Goal: Task Accomplishment & Management: Complete application form

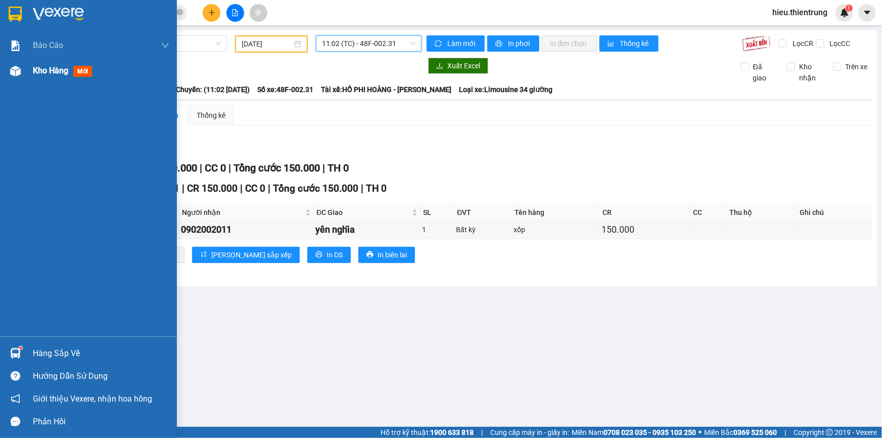
click at [20, 79] on div at bounding box center [16, 71] width 18 height 18
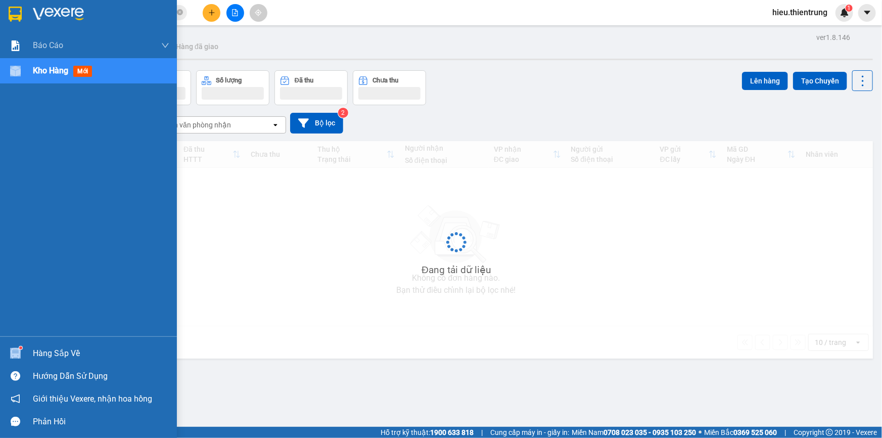
click at [20, 79] on div at bounding box center [16, 71] width 18 height 18
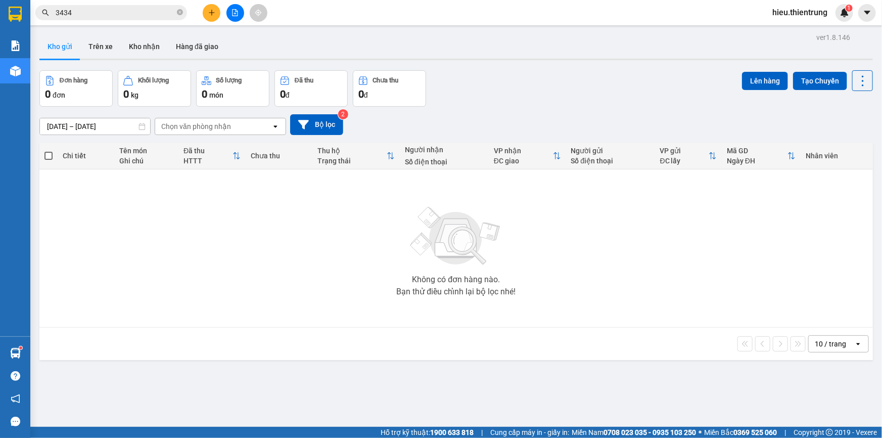
click at [507, 87] on div "Đơn hàng 0 đơn Khối lượng 0 kg Số lượng 0 món Đã thu 0 đ Chưa thu 0 đ Lên hàng …" at bounding box center [456, 88] width 834 height 36
click at [214, 13] on icon "plus" at bounding box center [211, 12] width 7 height 7
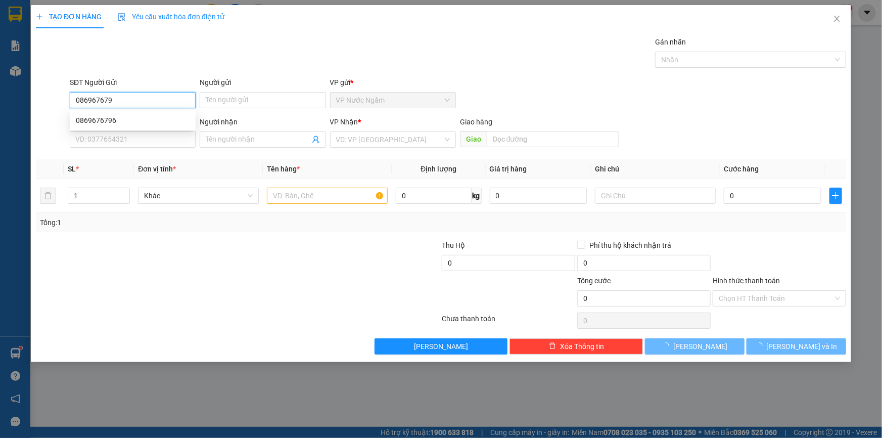
type input "0869676796"
drag, startPoint x: 121, startPoint y: 123, endPoint x: 130, endPoint y: 124, distance: 8.7
click at [121, 122] on div "0869676796" at bounding box center [133, 120] width 114 height 11
type input "0338634452"
type input "0869676796"
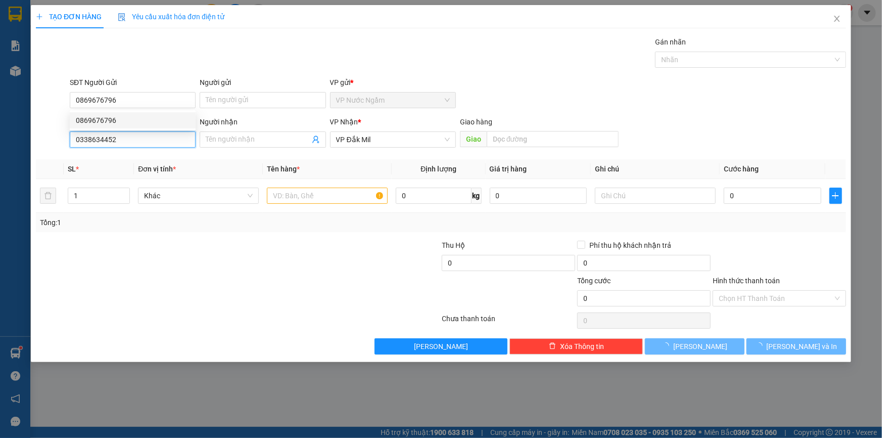
type input "200.000"
drag, startPoint x: 133, startPoint y: 141, endPoint x: 35, endPoint y: 151, distance: 98.1
click at [35, 151] on div "SĐT Người Nhận 0338634452 0338634452 Người nhận Tên người nhận VP Nhận * VP [PE…" at bounding box center [441, 133] width 812 height 35
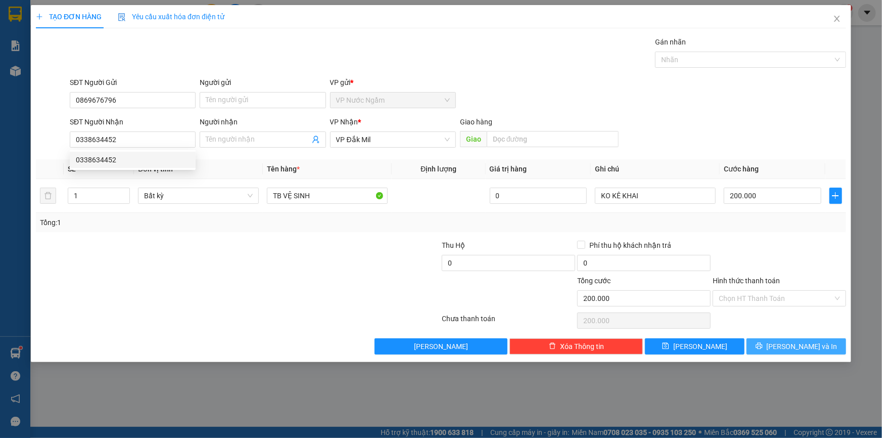
click at [794, 348] on span "[PERSON_NAME] và In" at bounding box center [802, 346] width 71 height 11
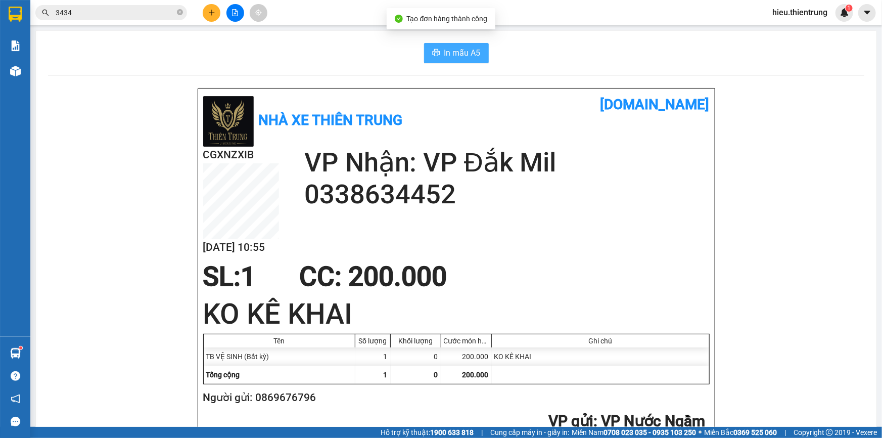
click at [453, 45] on button "In mẫu A5" at bounding box center [456, 53] width 65 height 20
click at [243, 12] on button at bounding box center [235, 13] width 18 height 18
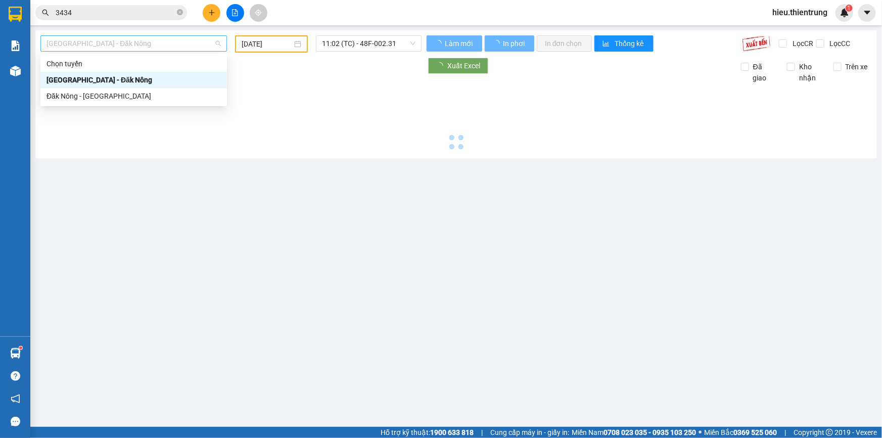
click at [120, 40] on span "[GEOGRAPHIC_DATA] - Đăk Nông" at bounding box center [134, 43] width 174 height 15
click at [80, 98] on div "Đăk Nông - [GEOGRAPHIC_DATA]" at bounding box center [134, 95] width 174 height 11
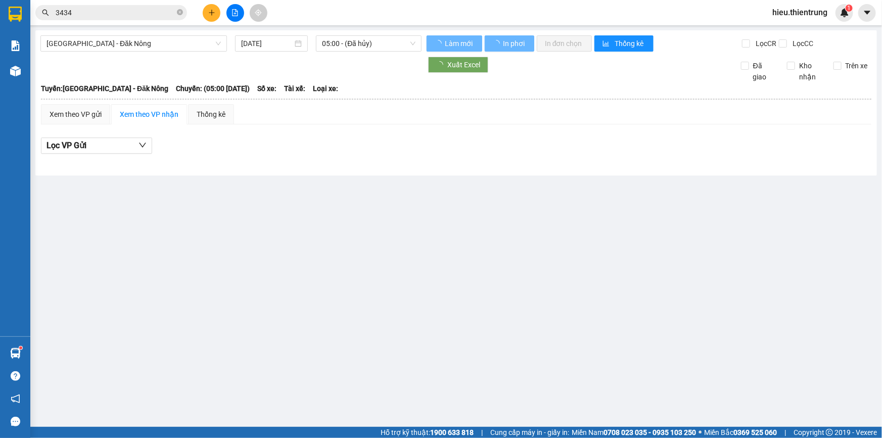
click at [283, 35] on div "[GEOGRAPHIC_DATA] - Đăk Nông [DATE] 05:00 - ([GEOGRAPHIC_DATA]) Làm mới In phơi…" at bounding box center [456, 102] width 842 height 145
click at [291, 39] on input "[DATE]" at bounding box center [267, 43] width 52 height 11
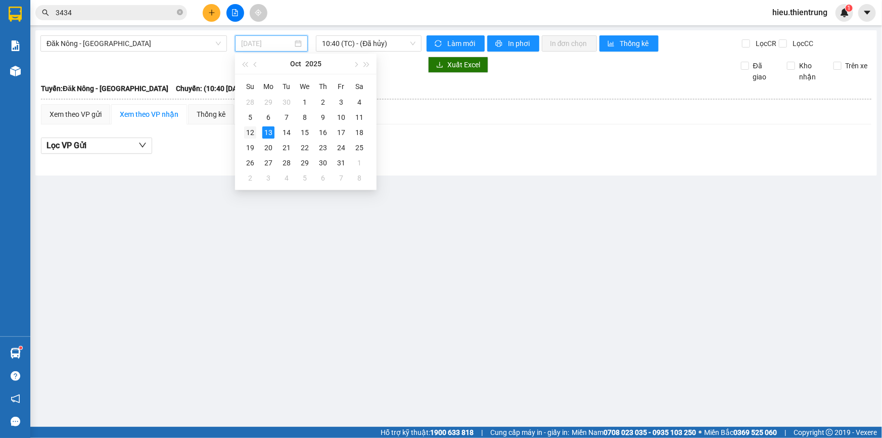
click at [252, 135] on div "12" at bounding box center [250, 132] width 12 height 12
type input "[DATE]"
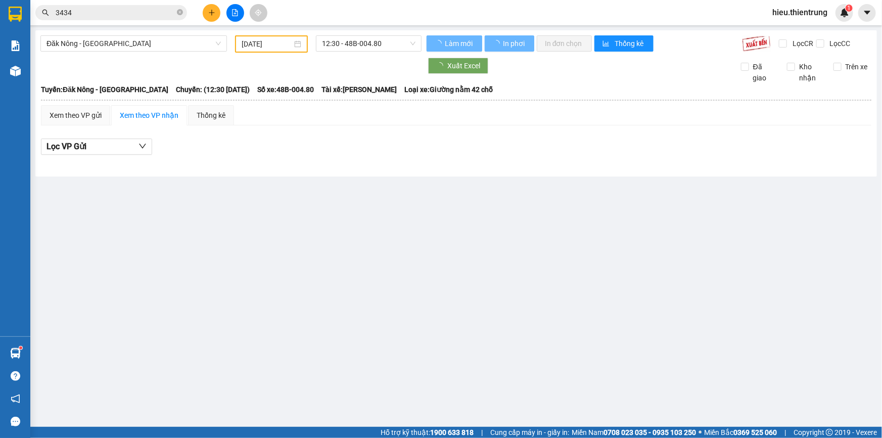
click at [365, 52] on div "Đăk Nông - [GEOGRAPHIC_DATA] [DATE] 12:30 - 48B-004.80 Làm mới In phơi In đơn c…" at bounding box center [456, 103] width 842 height 146
click at [372, 46] on span "12:30 - 48B-004.80" at bounding box center [369, 43] width 94 height 15
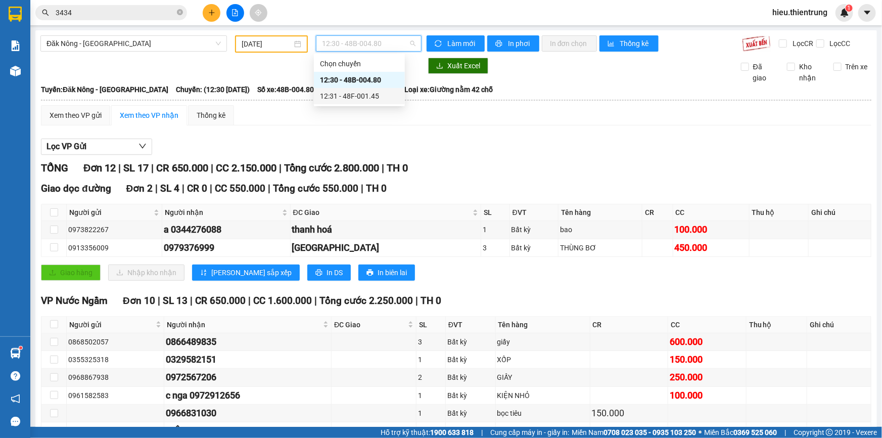
click at [376, 89] on div "12:31 - 48F-001.45" at bounding box center [359, 96] width 91 height 16
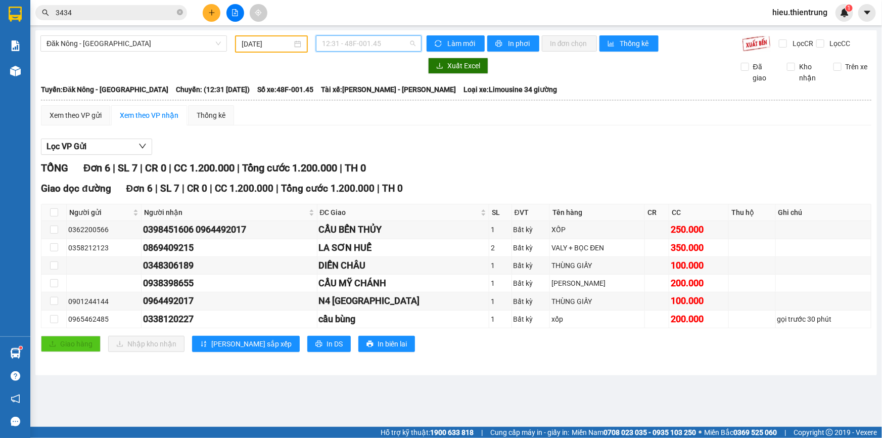
click at [376, 42] on span "12:31 - 48F-001.45" at bounding box center [369, 43] width 94 height 15
click at [369, 81] on div "12:30 - 48B-004.80" at bounding box center [362, 79] width 79 height 11
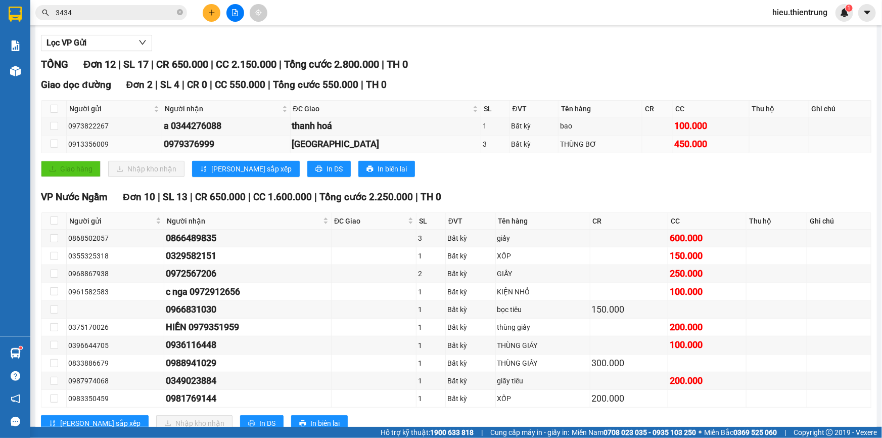
scroll to position [135, 0]
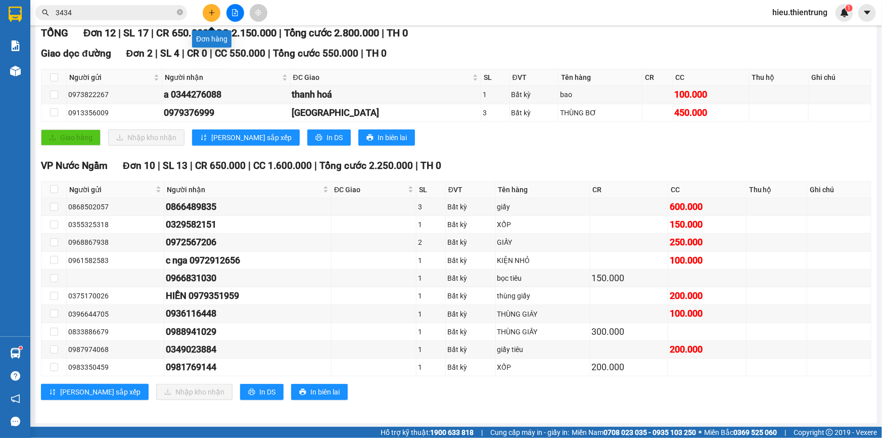
click at [209, 11] on icon "plus" at bounding box center [211, 12] width 7 height 7
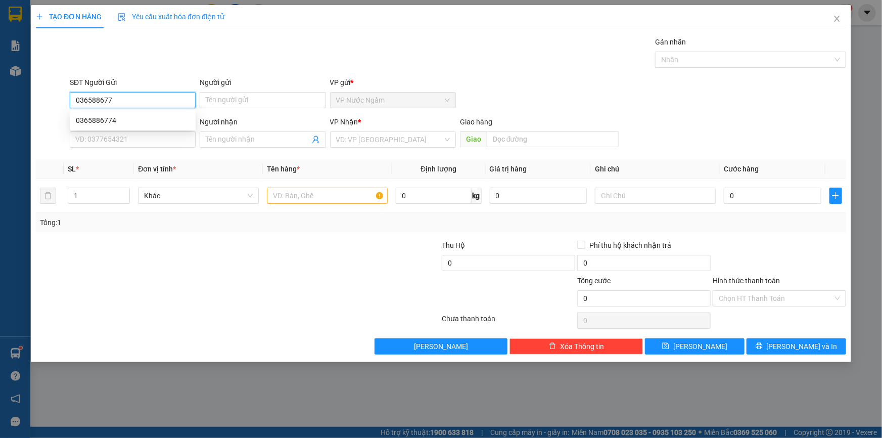
type input "0365886774"
drag, startPoint x: 111, startPoint y: 118, endPoint x: 116, endPoint y: 120, distance: 5.9
click at [112, 118] on div "0365886774" at bounding box center [133, 120] width 114 height 11
type input "0917014455"
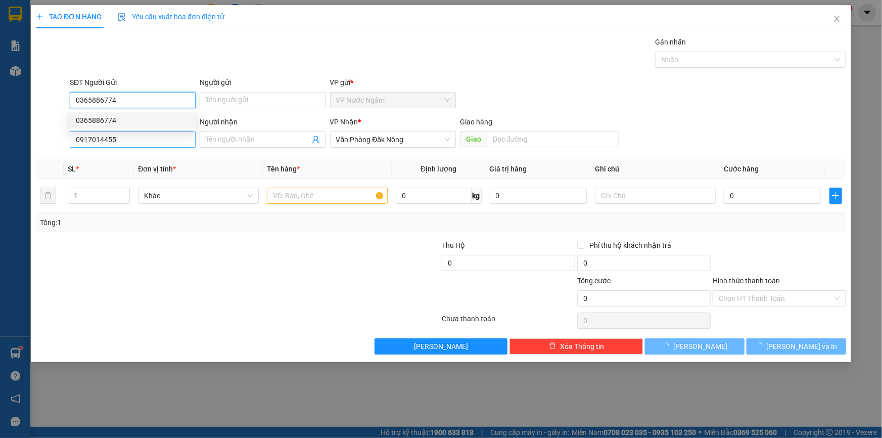
type input "150.000"
type input "0365886774"
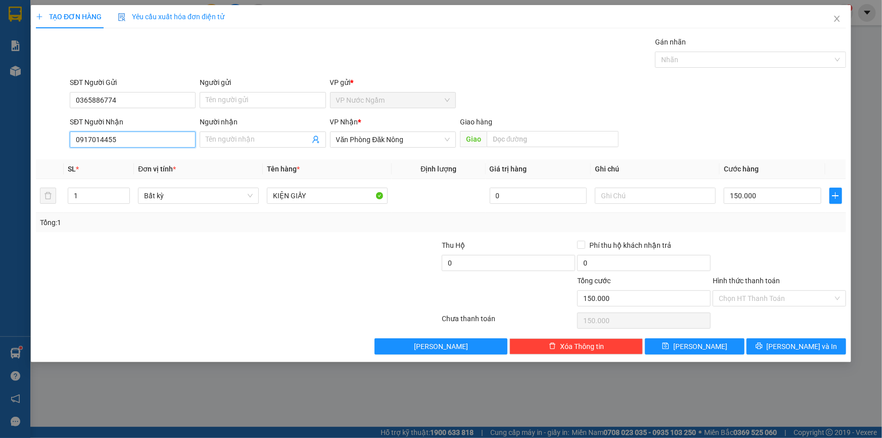
drag, startPoint x: 96, startPoint y: 150, endPoint x: 24, endPoint y: 158, distance: 72.3
click at [24, 158] on div "TẠO ĐƠN HÀNG Yêu cầu xuất hóa đơn điện tử Transit Pickup Surcharge Ids Transit …" at bounding box center [441, 219] width 882 height 438
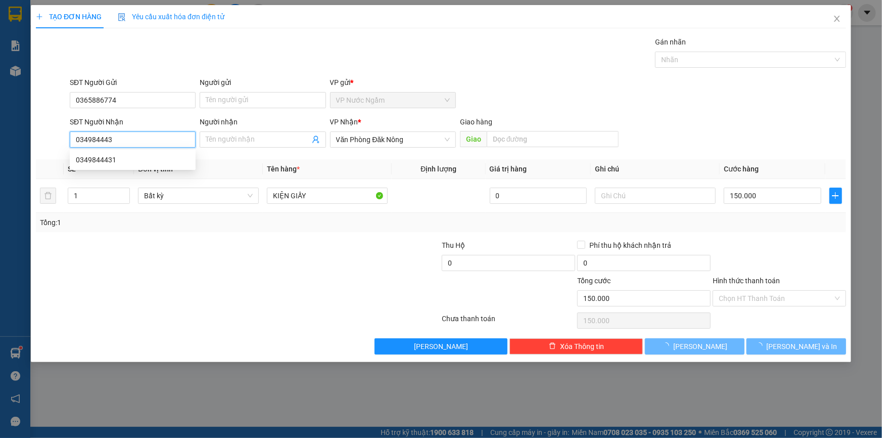
type input "0349844431"
drag, startPoint x: 126, startPoint y: 158, endPoint x: 136, endPoint y: 162, distance: 11.1
click at [126, 158] on div "0349844431" at bounding box center [133, 159] width 114 height 11
type input "200.000"
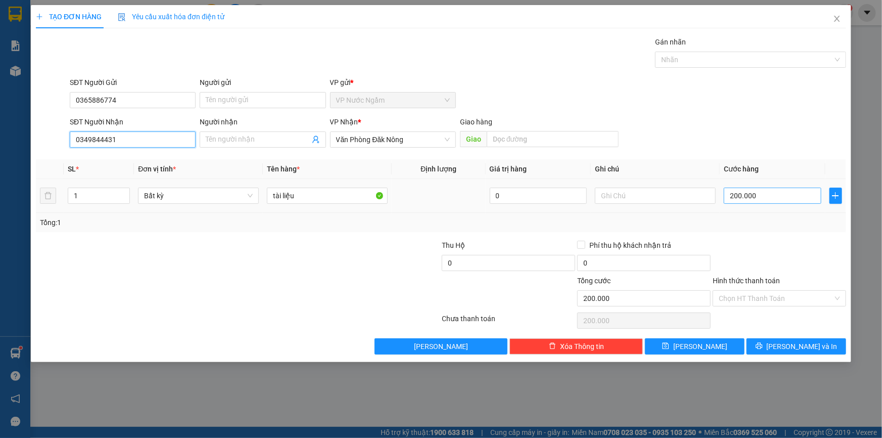
type input "0349844431"
click at [778, 196] on input "200.000" at bounding box center [773, 196] width 98 height 16
type input "1"
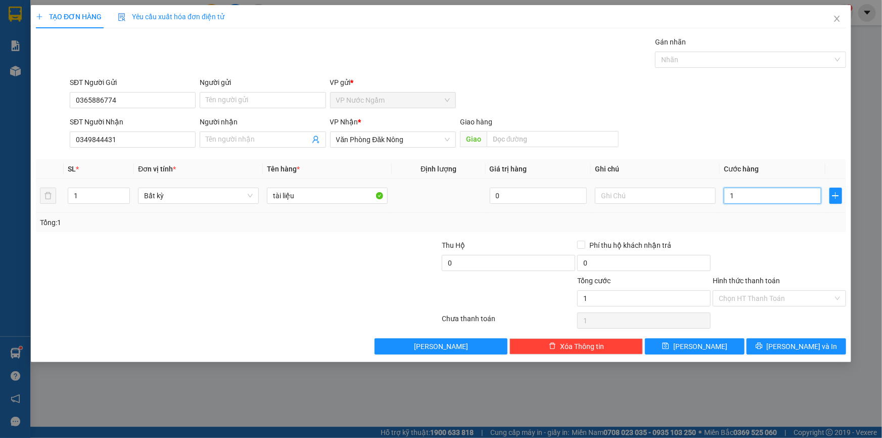
type input "15"
type input "150"
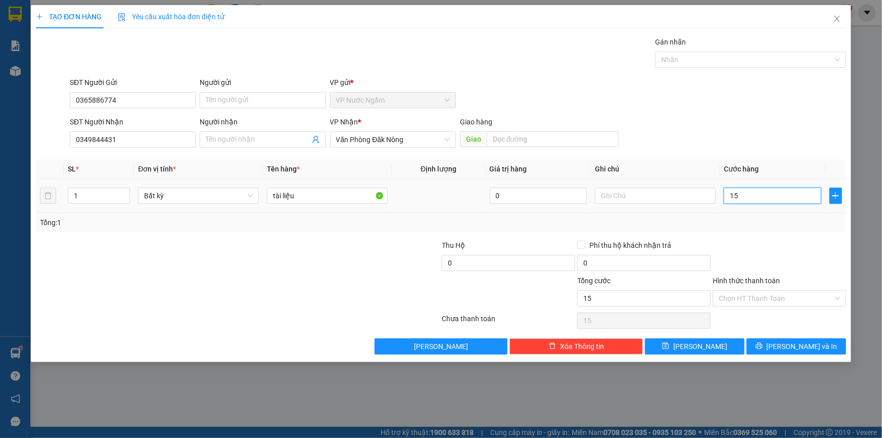
type input "150"
type input "1.500"
type input "15.000"
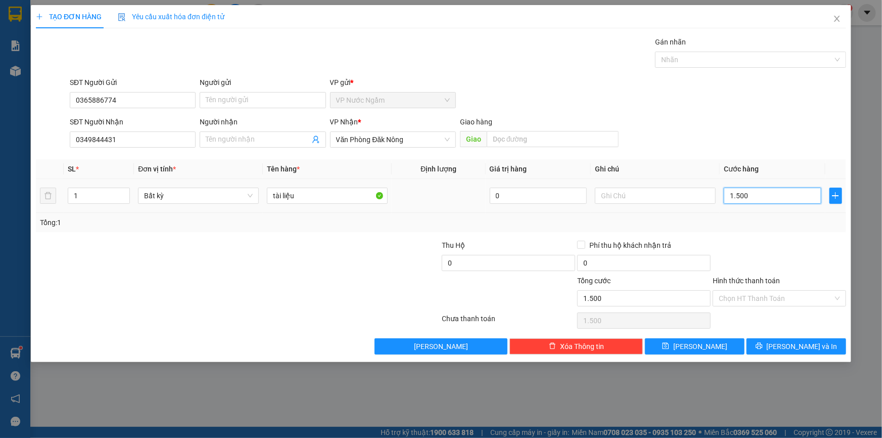
type input "15.000"
type input "150.000"
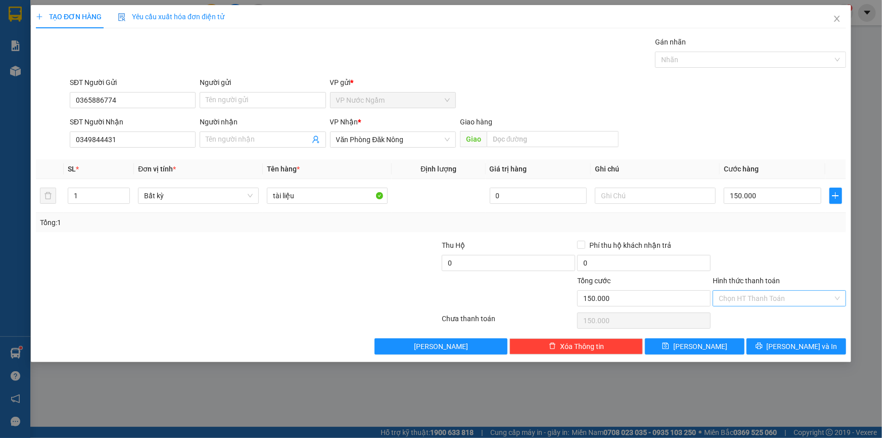
click at [761, 301] on input "Hình thức thanh toán" at bounding box center [776, 298] width 114 height 15
click at [762, 313] on div "Tại văn phòng" at bounding box center [779, 317] width 121 height 11
type input "0"
click at [786, 347] on button "[PERSON_NAME] và In" at bounding box center [797, 346] width 100 height 16
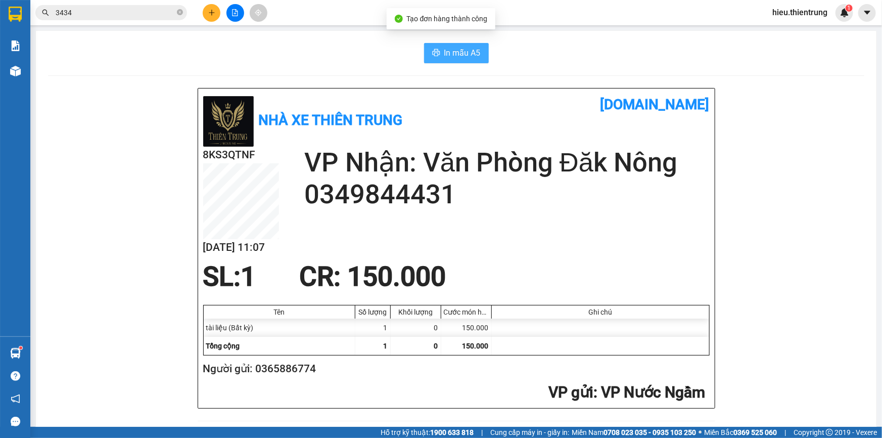
click at [451, 51] on span "In mẫu A5" at bounding box center [462, 53] width 36 height 13
click at [215, 15] on button at bounding box center [212, 13] width 18 height 18
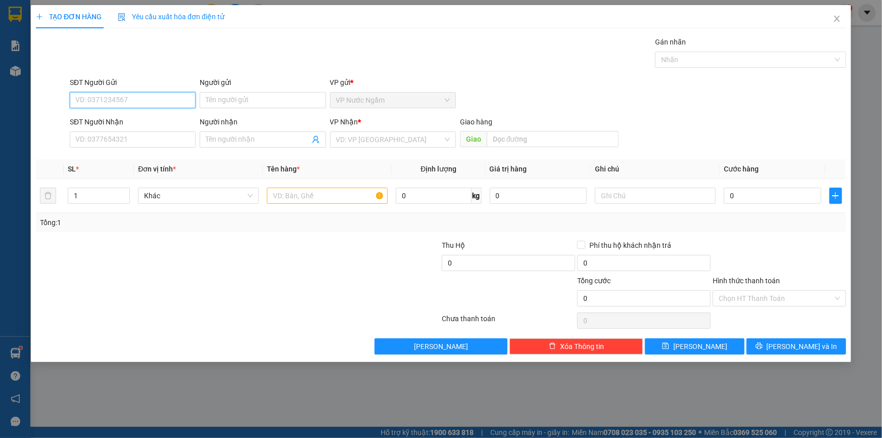
click at [140, 98] on input "SĐT Người Gửi" at bounding box center [133, 100] width 126 height 16
click at [153, 101] on input "SĐT Người Gửi" at bounding box center [133, 100] width 126 height 16
click at [120, 137] on input "SĐT Người Nhận" at bounding box center [133, 139] width 126 height 16
type input "0986347779"
click at [256, 134] on input "Người nhận" at bounding box center [258, 139] width 104 height 11
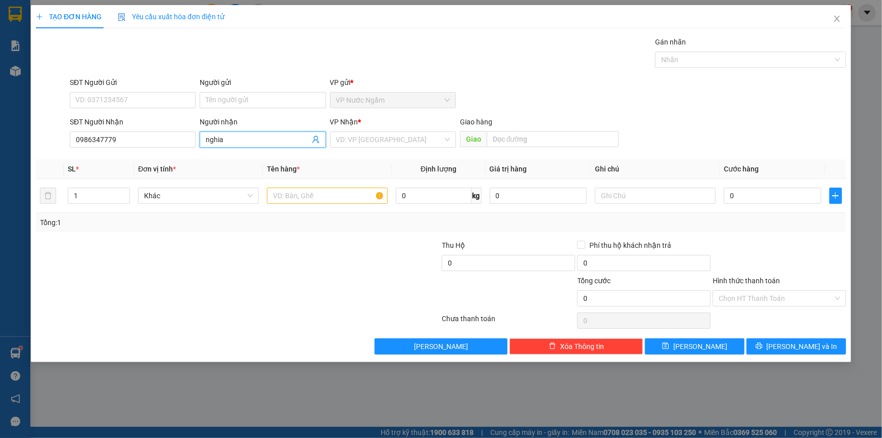
type input "nghia"
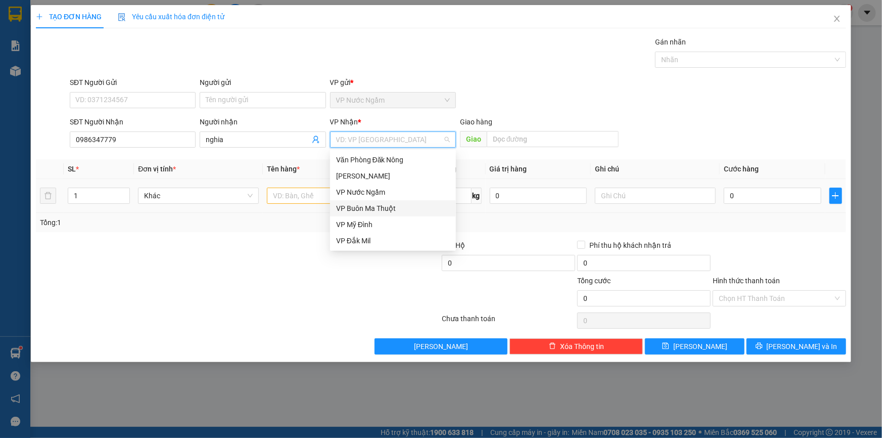
click at [379, 201] on div "VP Buôn Ma Thuột" at bounding box center [393, 208] width 126 height 16
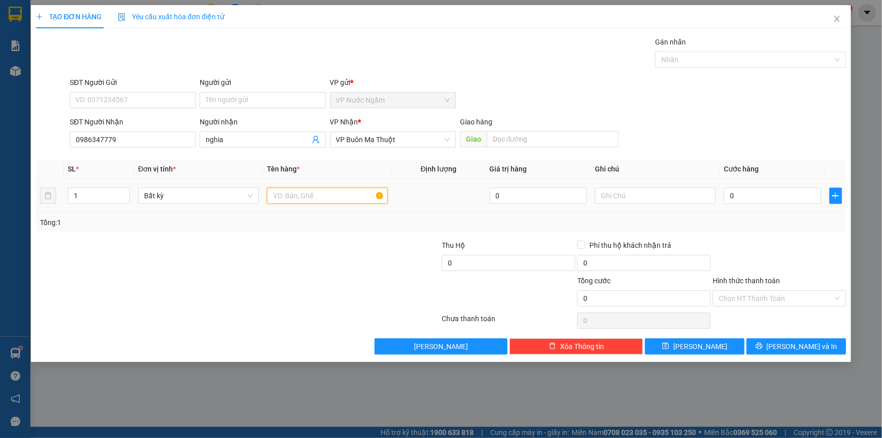
click at [308, 191] on input "text" at bounding box center [327, 196] width 121 height 16
drag, startPoint x: 102, startPoint y: 193, endPoint x: 60, endPoint y: 196, distance: 41.6
click at [60, 196] on tr "1 Bất kỳ 0 0" at bounding box center [441, 196] width 810 height 34
type input "3"
drag, startPoint x: 319, startPoint y: 196, endPoint x: 309, endPoint y: 195, distance: 9.7
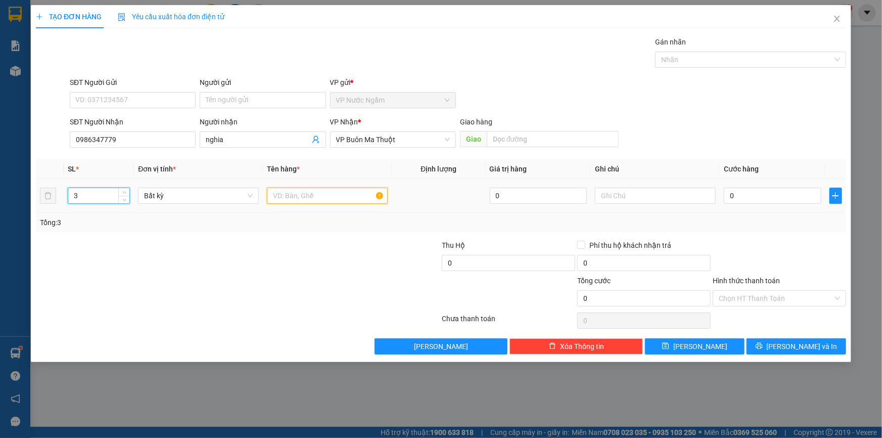
click at [319, 196] on input "text" at bounding box center [327, 196] width 121 height 16
type input "o"
type input "pt máy"
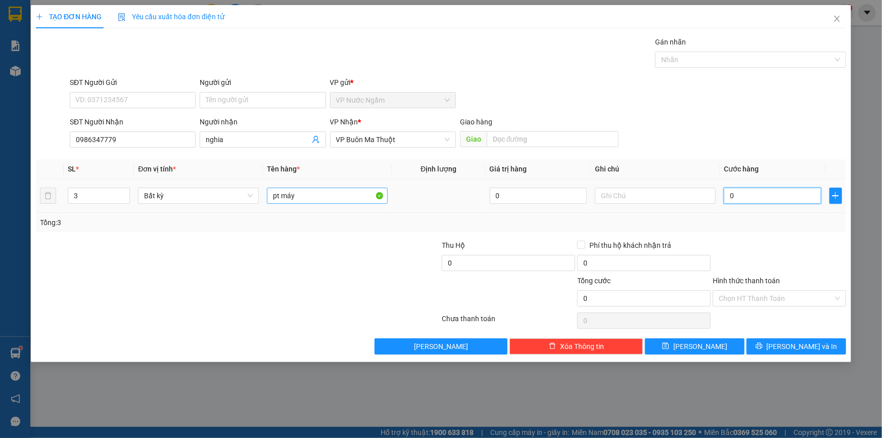
type input "6"
type input "60"
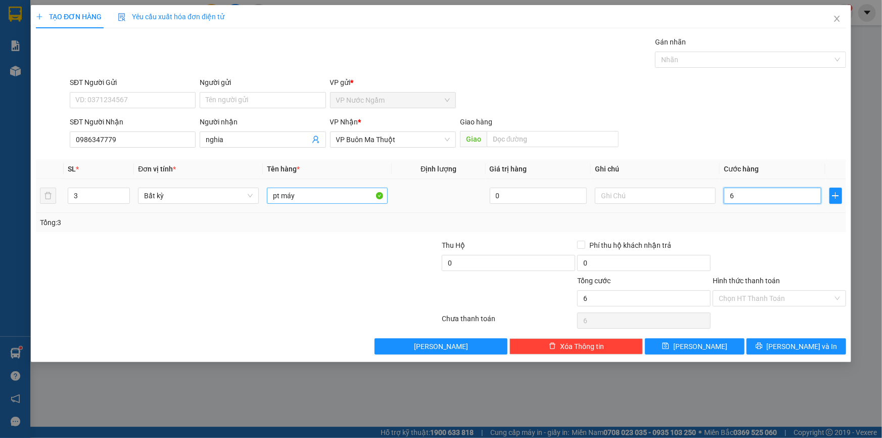
type input "60"
type input "600"
type input "6.000"
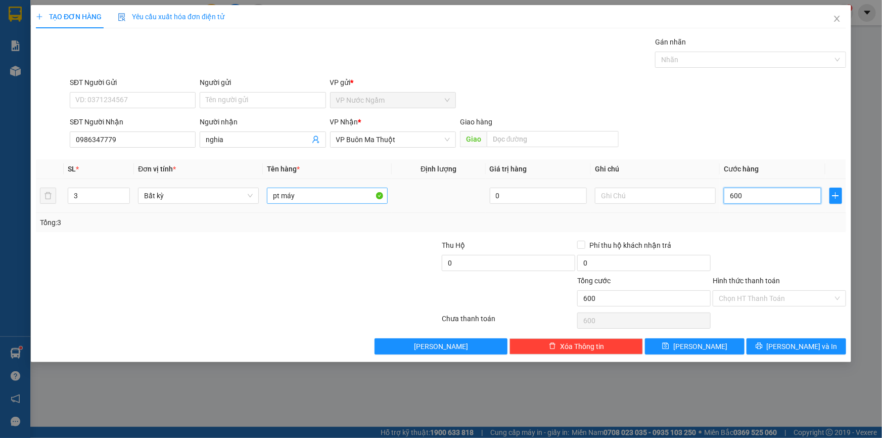
type input "6.000"
type input "60.000"
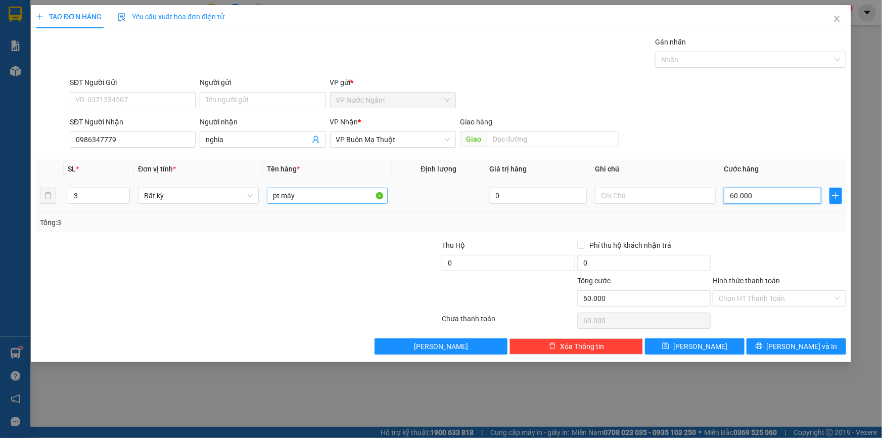
type input "600.000"
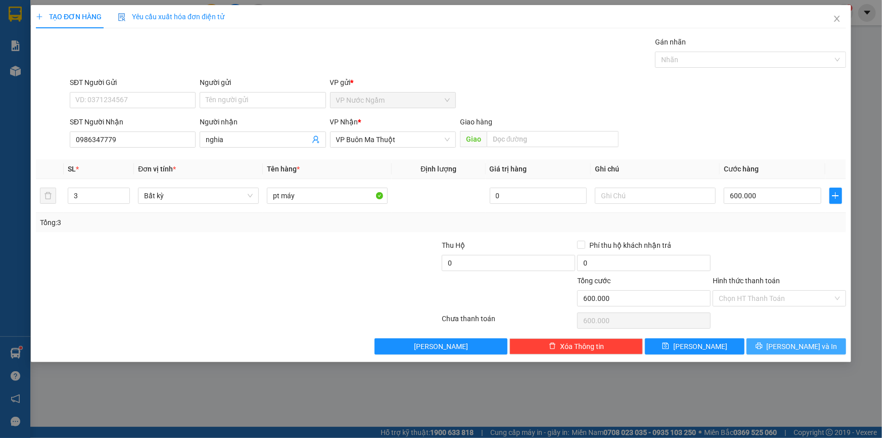
click at [787, 347] on button "[PERSON_NAME] và In" at bounding box center [797, 346] width 100 height 16
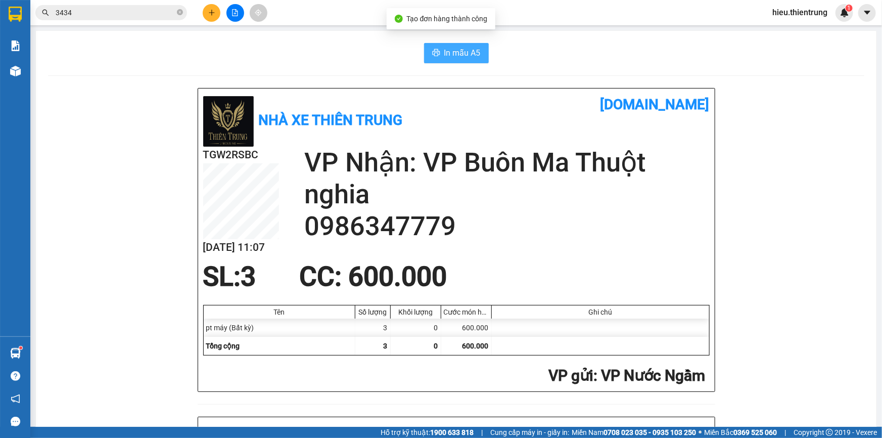
click at [434, 46] on button "In mẫu A5" at bounding box center [456, 53] width 65 height 20
drag, startPoint x: 435, startPoint y: 51, endPoint x: 440, endPoint y: 54, distance: 5.9
click at [436, 52] on icon "printer" at bounding box center [436, 53] width 8 height 8
click at [596, 57] on div "In mẫu A5" at bounding box center [456, 53] width 817 height 20
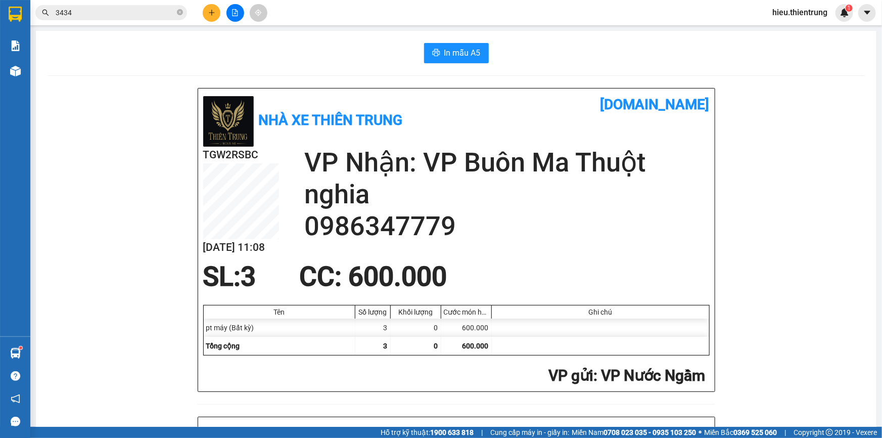
click at [212, 5] on button at bounding box center [212, 13] width 18 height 18
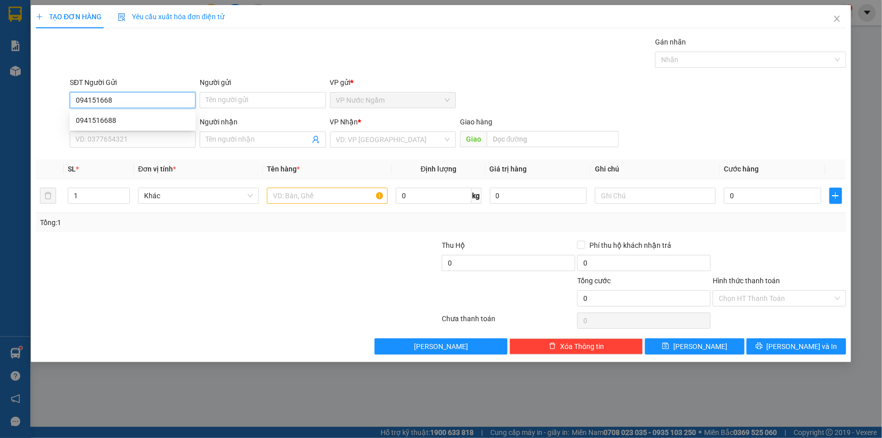
type input "0941516688"
click at [121, 118] on div "0941516688" at bounding box center [133, 120] width 114 height 11
type input "0916424448"
type input "350.000"
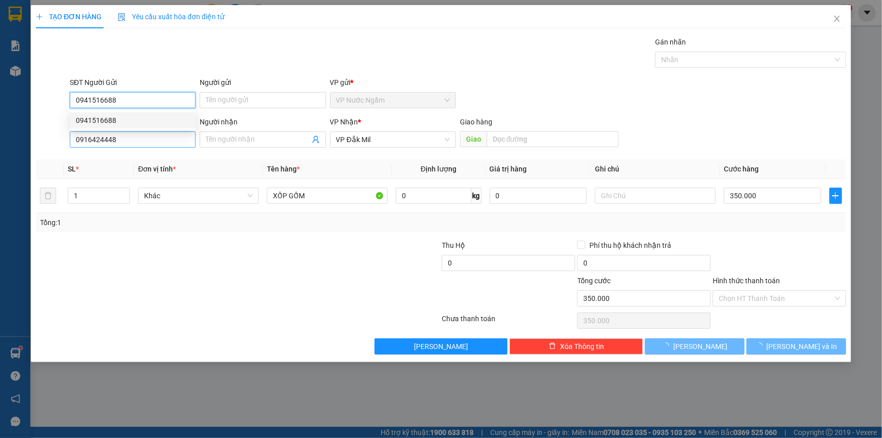
type input "0941516688"
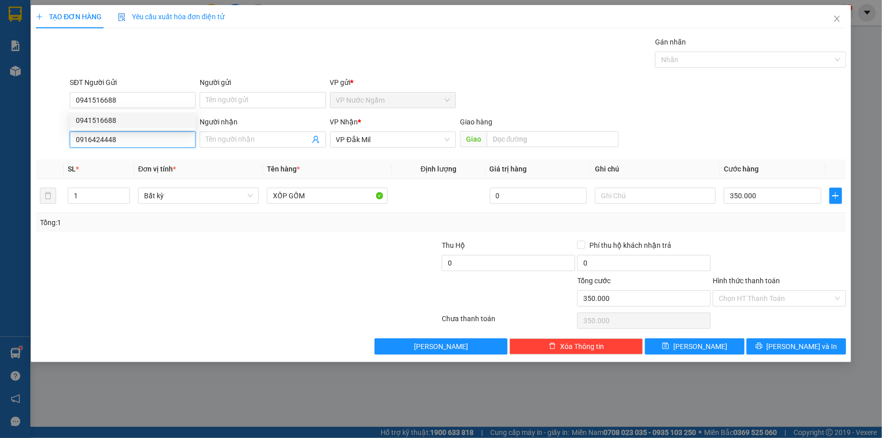
drag, startPoint x: 121, startPoint y: 142, endPoint x: 51, endPoint y: 158, distance: 72.2
click at [49, 159] on div "Transit Pickup Surcharge Ids Transit Deliver Surcharge Ids Transit Deliver Surc…" at bounding box center [441, 195] width 810 height 318
click at [374, 141] on span "VP Đắk Mil" at bounding box center [393, 139] width 114 height 15
type input "0787517517"
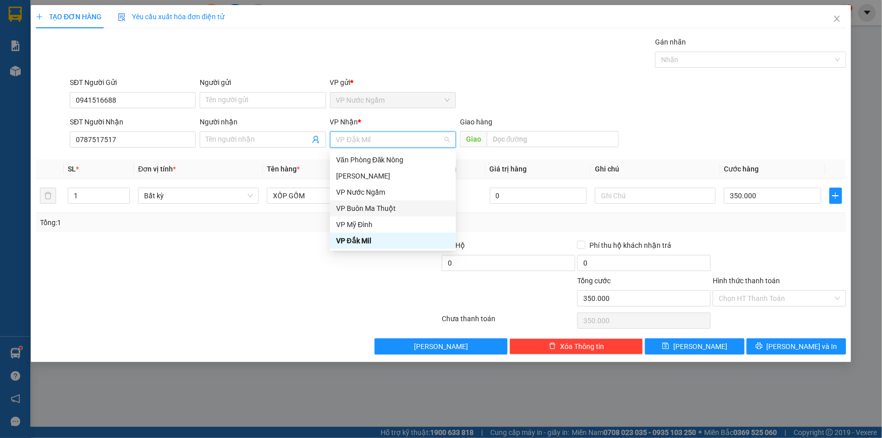
click at [391, 205] on div "VP Buôn Ma Thuột" at bounding box center [393, 208] width 114 height 11
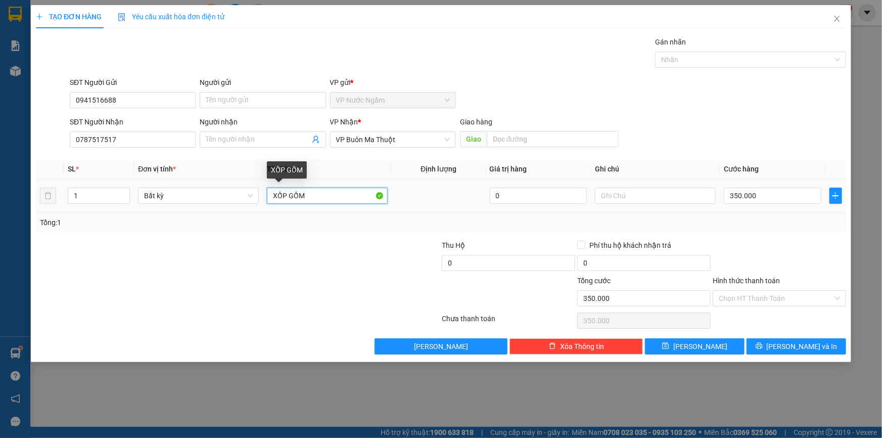
drag, startPoint x: 288, startPoint y: 199, endPoint x: 265, endPoint y: 201, distance: 22.8
click at [265, 201] on td "XỐP GỐM" at bounding box center [327, 196] width 129 height 34
type input "GỐM"
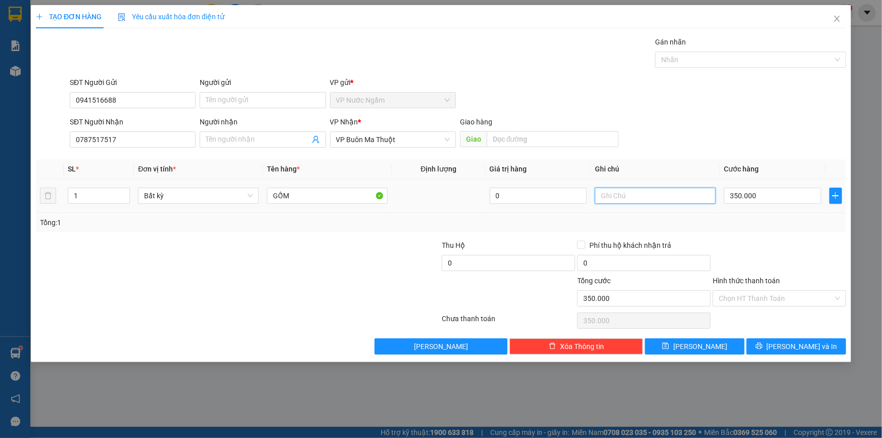
click at [615, 188] on input "text" at bounding box center [655, 196] width 121 height 16
type input "g"
type input "GỬI KRONG NĂNG MÌNH CHỊU CƯỚC XE"
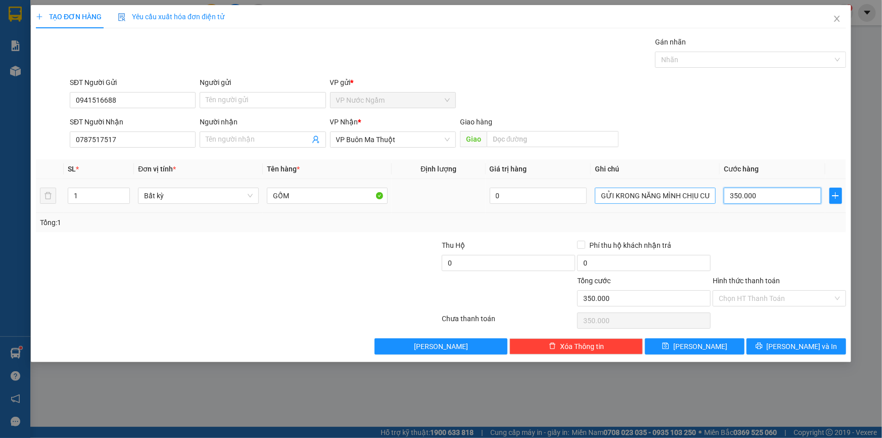
type input "6"
type input "60"
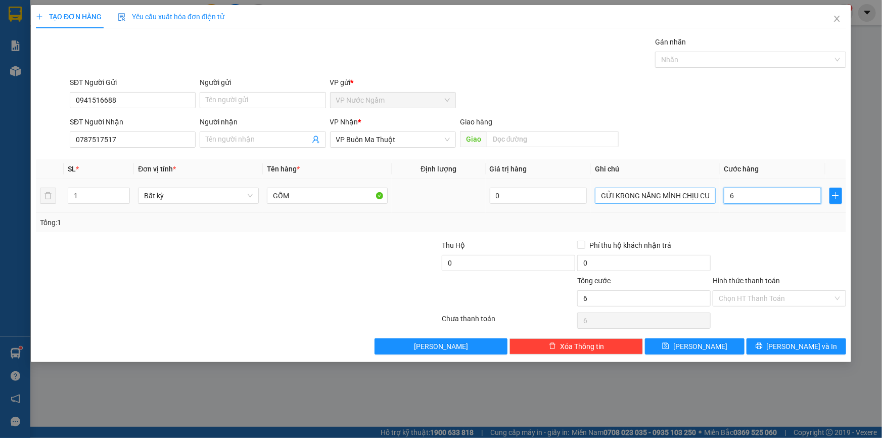
type input "60"
type input "600"
type input "6.000"
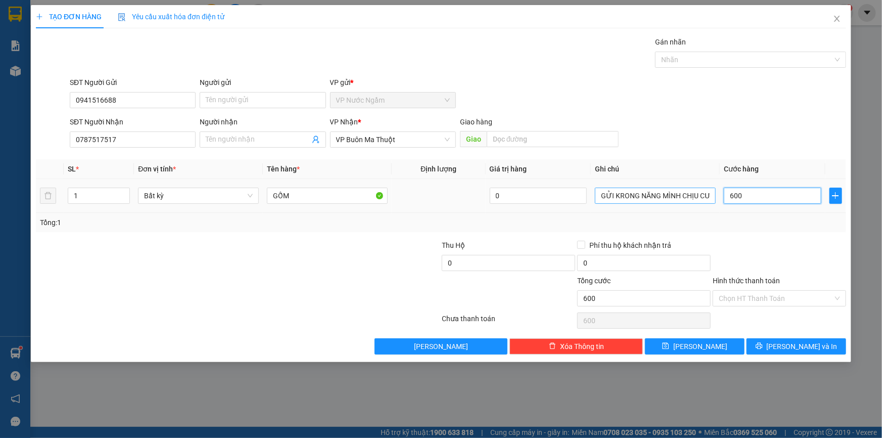
type input "6.000"
type input "60.000"
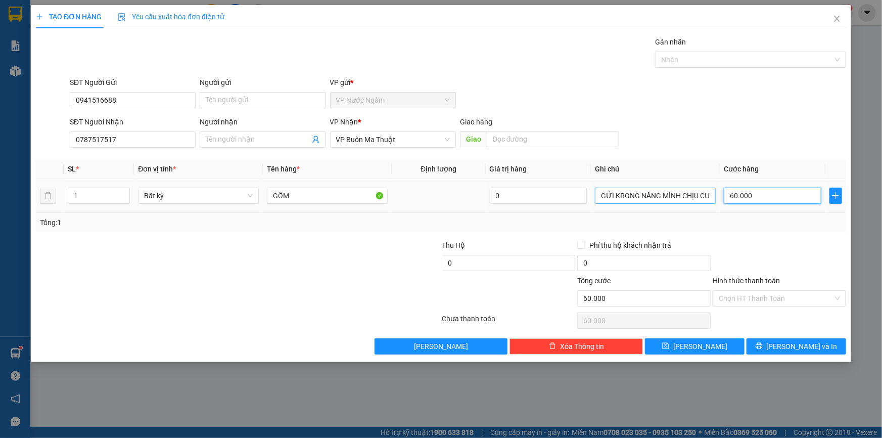
type input "600.000"
click at [777, 297] on input "Hình thức thanh toán" at bounding box center [776, 298] width 114 height 15
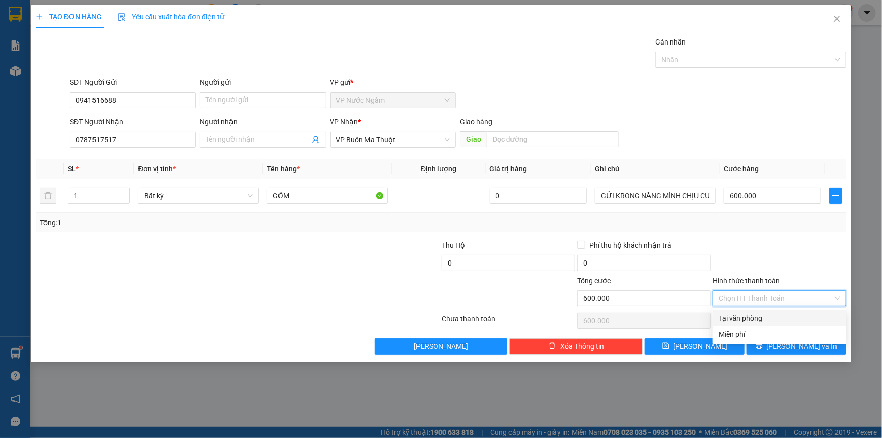
click at [753, 314] on div "Tại văn phòng" at bounding box center [779, 317] width 121 height 11
type input "0"
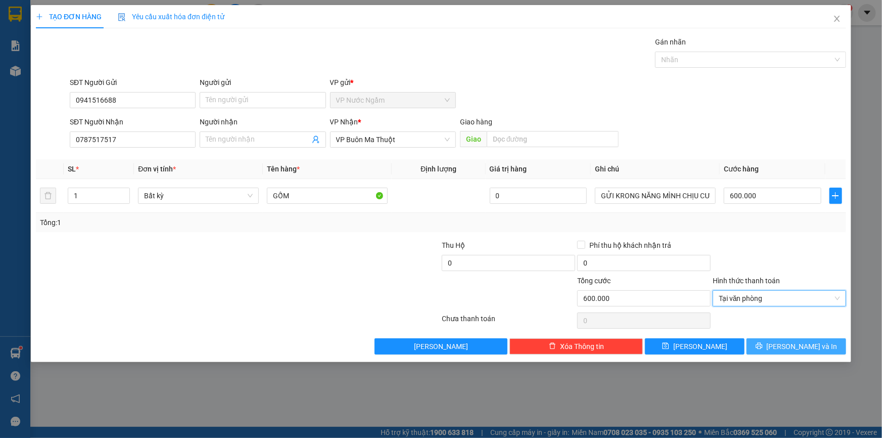
click at [779, 339] on button "[PERSON_NAME] và In" at bounding box center [797, 346] width 100 height 16
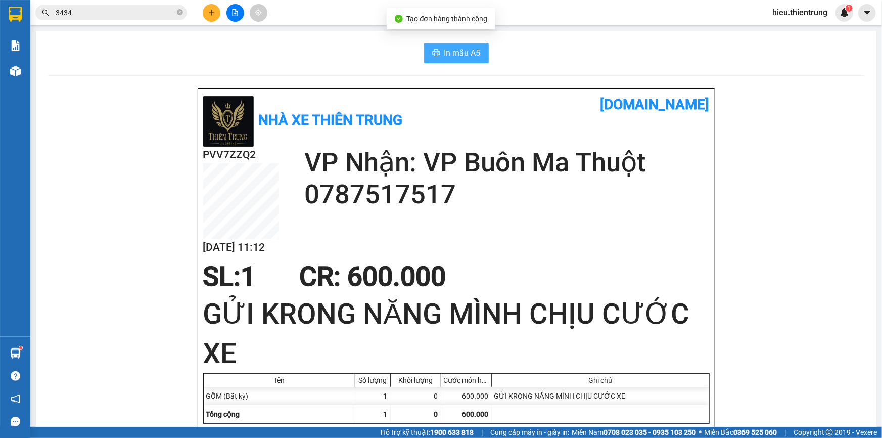
click at [465, 47] on span "In mẫu A5" at bounding box center [462, 53] width 36 height 13
click at [545, 90] on div "Nhà xe Thiên Trung [DOMAIN_NAME] PVV7ZZQ2 [DATE] 11:12 VP Nhận: VP Buôn Ma Thuộ…" at bounding box center [456, 282] width 517 height 388
click at [219, 11] on button at bounding box center [212, 13] width 18 height 18
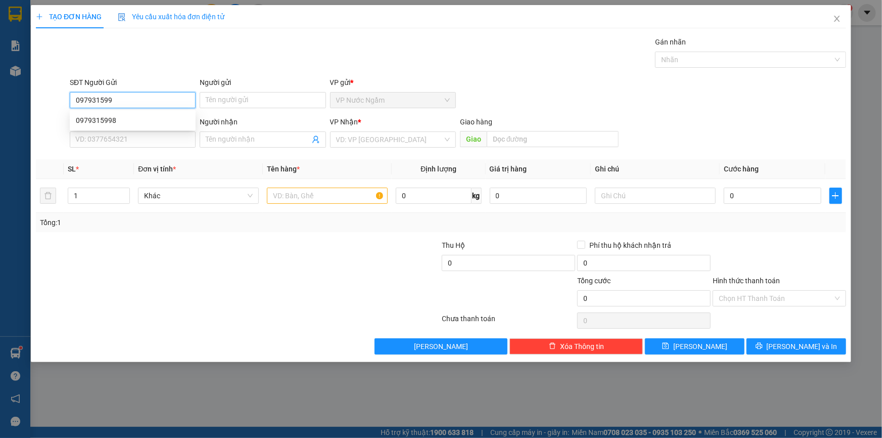
type input "0979315998"
drag, startPoint x: 111, startPoint y: 112, endPoint x: 124, endPoint y: 122, distance: 17.0
click at [112, 112] on div "0979315998" at bounding box center [133, 120] width 126 height 16
type input "0354656767"
type input "A ĐIỂM"
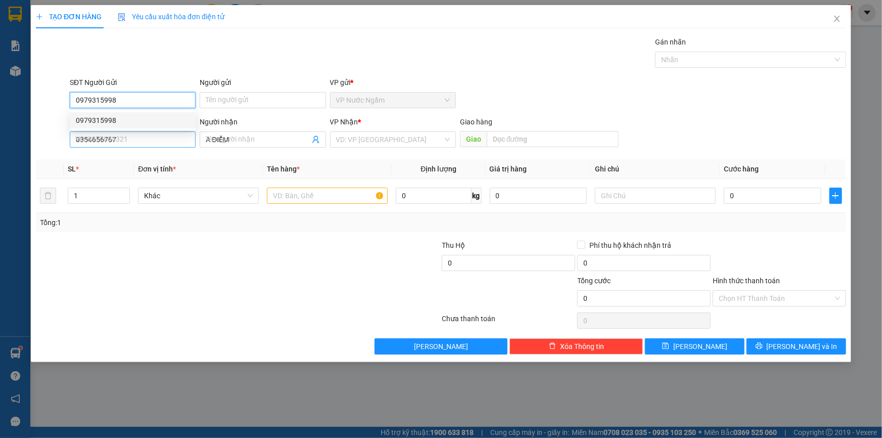
type input "250.000"
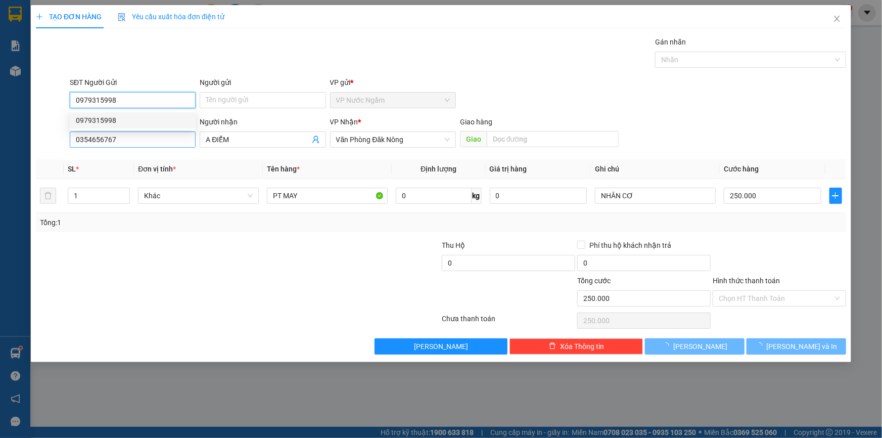
type input "0979315998"
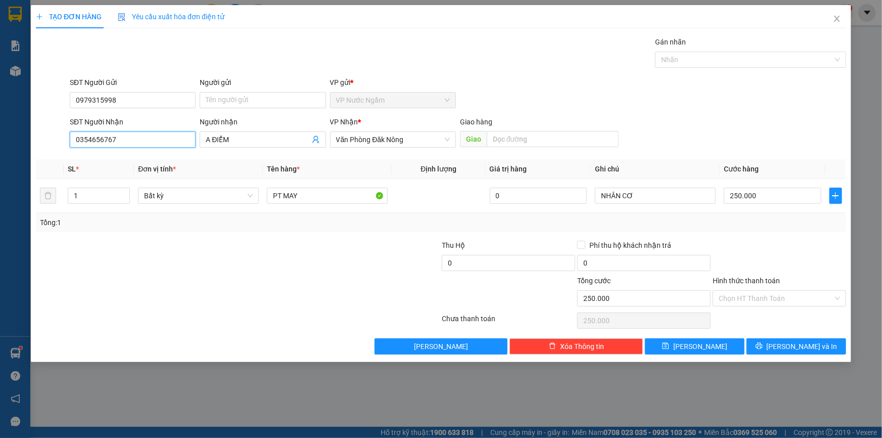
drag, startPoint x: 125, startPoint y: 140, endPoint x: 59, endPoint y: 147, distance: 66.6
click at [59, 147] on div "SĐT Người Nhận 0354656767 0354656767 Người nhận A ĐIỂM VP Nhận * Văn Phòng Đăk …" at bounding box center [441, 133] width 812 height 35
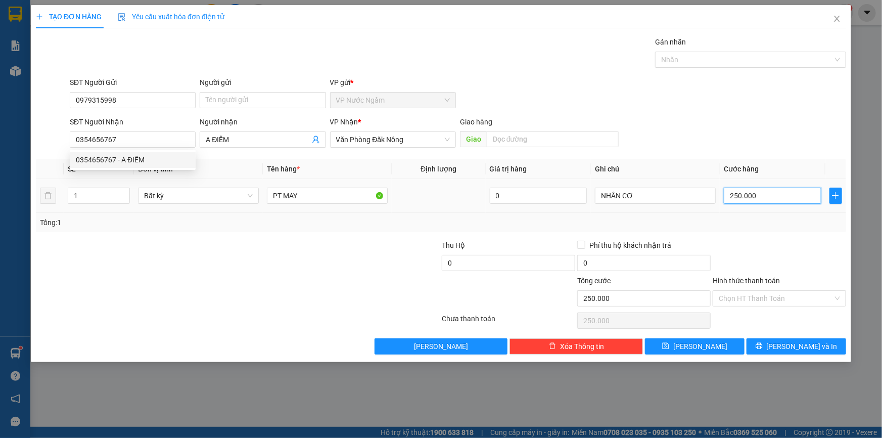
click at [758, 199] on input "250.000" at bounding box center [773, 196] width 98 height 16
type input "2"
type input "20"
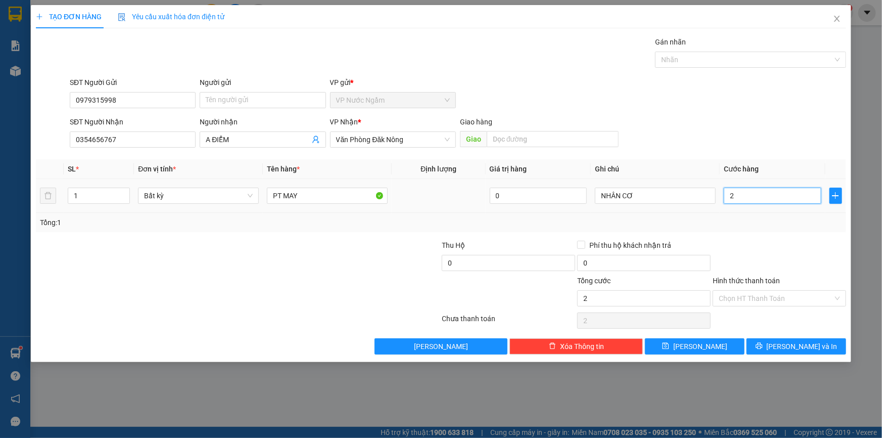
type input "20"
type input "200"
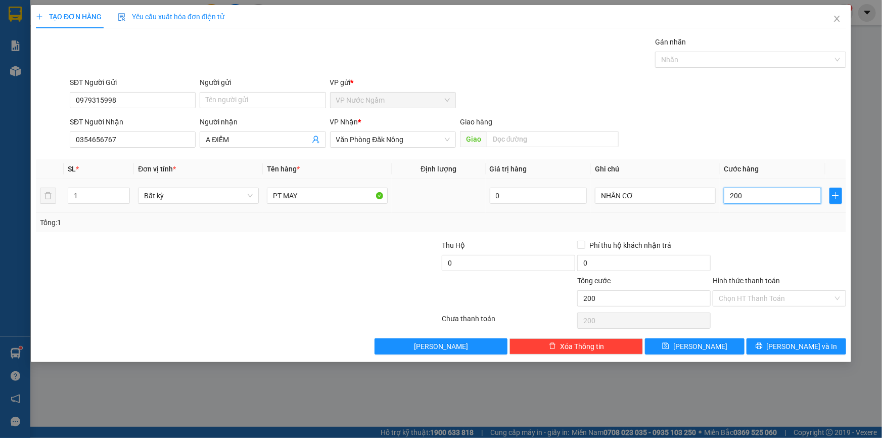
type input "2.000"
type input "20.000"
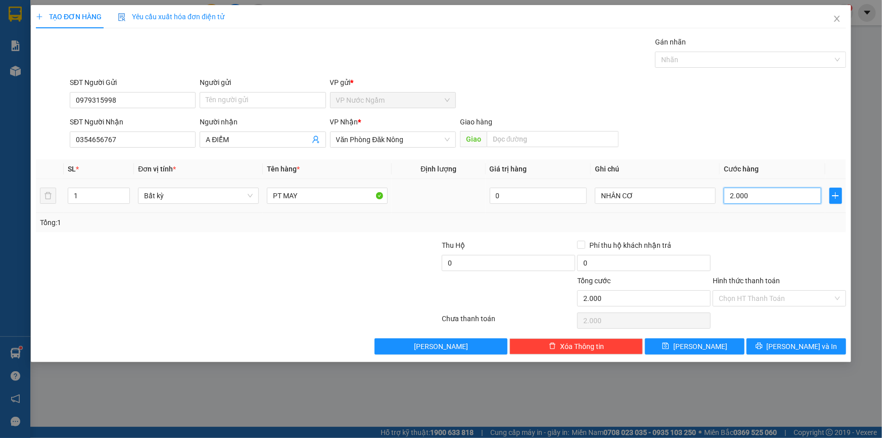
type input "20.000"
type input "200.000"
click at [763, 342] on icon "printer" at bounding box center [759, 345] width 7 height 7
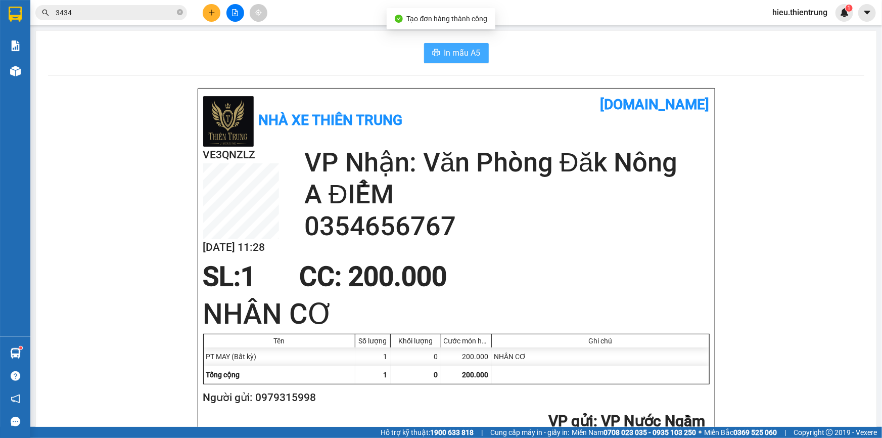
click at [457, 54] on span "In mẫu A5" at bounding box center [462, 53] width 36 height 13
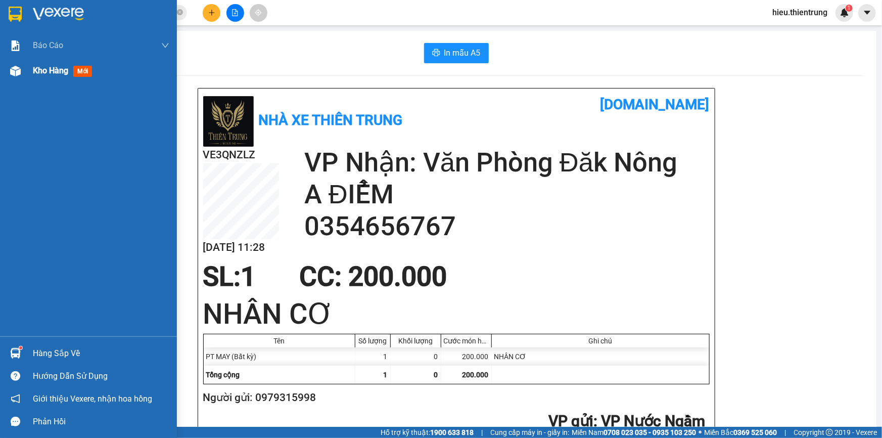
click at [25, 71] on div "Kho hàng mới" at bounding box center [88, 70] width 177 height 25
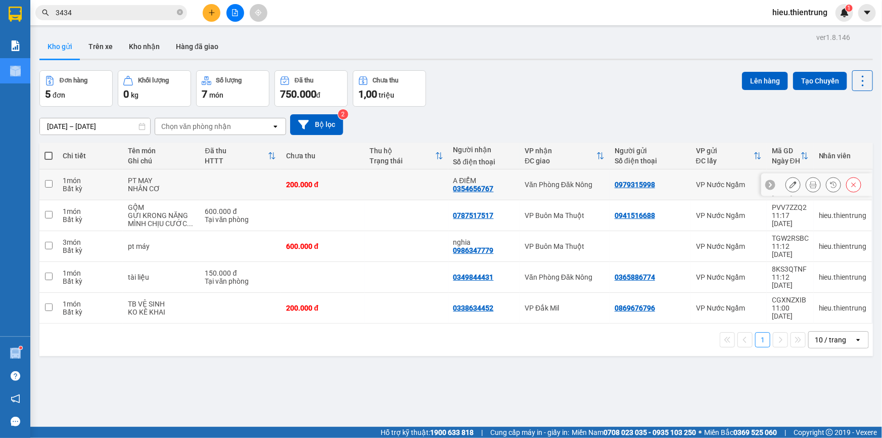
click at [790, 181] on icon at bounding box center [793, 184] width 7 height 7
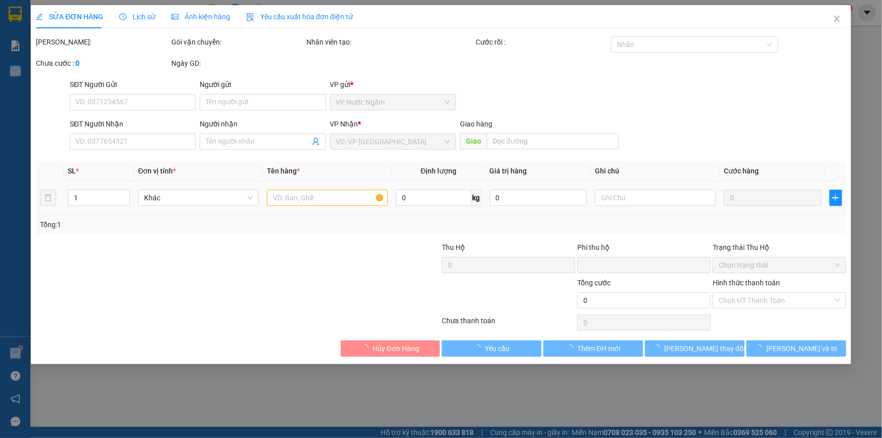
type input "0979315998"
type input "0354656767"
type input "A ĐIỂM"
type input "0"
type input "200.000"
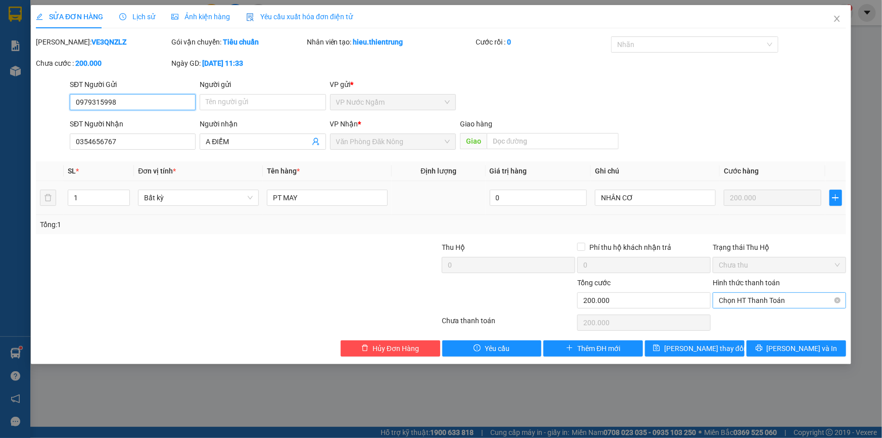
click at [755, 297] on span "Chọn HT Thanh Toán" at bounding box center [779, 300] width 121 height 15
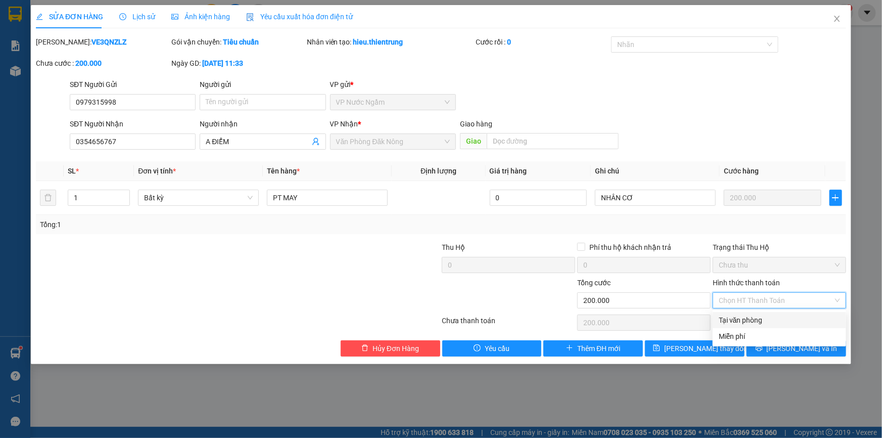
click at [731, 324] on div "Tại văn phòng" at bounding box center [779, 319] width 121 height 11
type input "0"
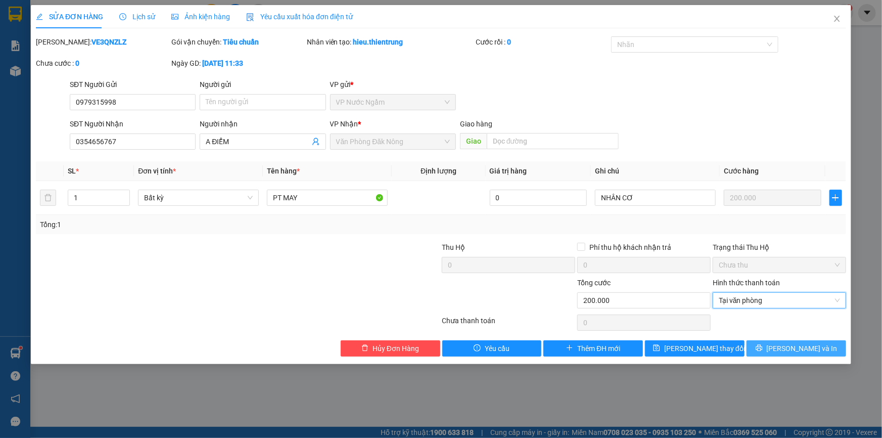
click at [788, 344] on button "[PERSON_NAME] và In" at bounding box center [797, 348] width 100 height 16
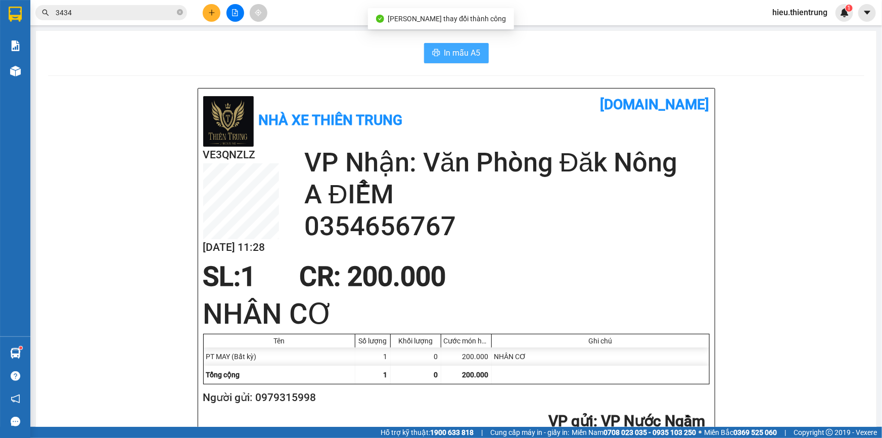
click at [470, 54] on span "In mẫu A5" at bounding box center [462, 53] width 36 height 13
drag, startPoint x: 521, startPoint y: 66, endPoint x: 379, endPoint y: 64, distance: 141.6
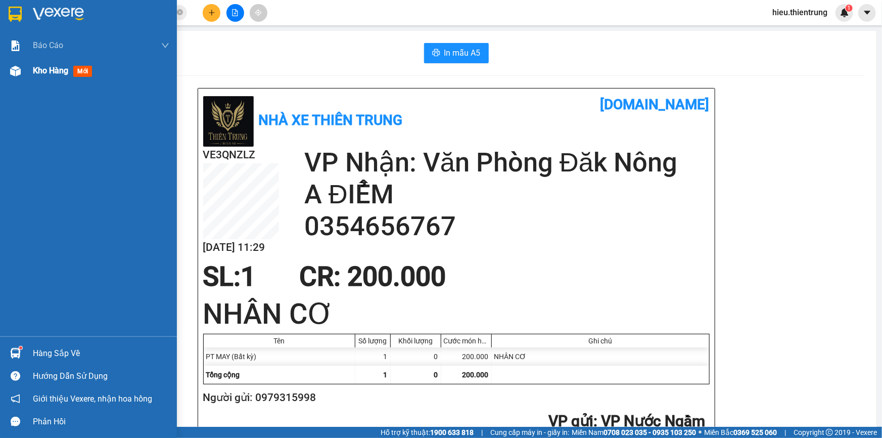
click at [49, 66] on span "Kho hàng" at bounding box center [50, 71] width 35 height 10
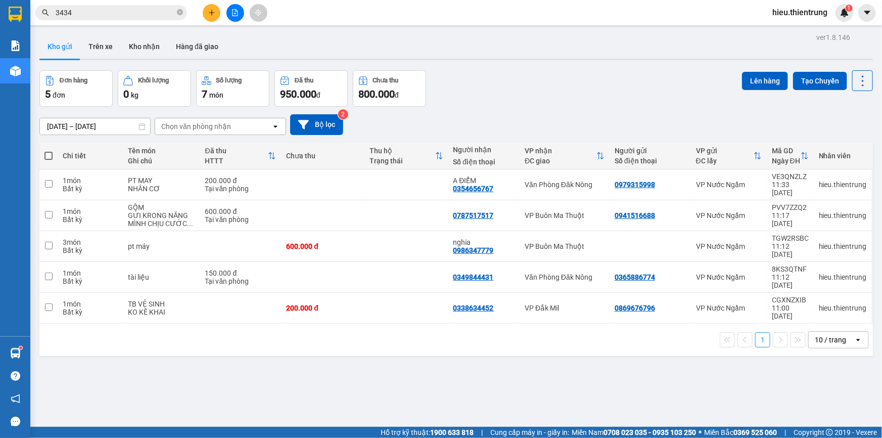
click at [381, 34] on div "Kho gửi Trên xe Kho nhận Hàng đã giao" at bounding box center [456, 47] width 834 height 27
